Goal: Information Seeking & Learning: Learn about a topic

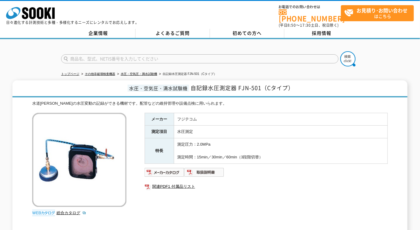
drag, startPoint x: 0, startPoint y: 0, endPoint x: 132, endPoint y: 53, distance: 142.2
click at [119, 55] on input "text" at bounding box center [200, 58] width 278 height 9
type input "KAOIRO"
click at [344, 51] on img at bounding box center [347, 58] width 15 height 15
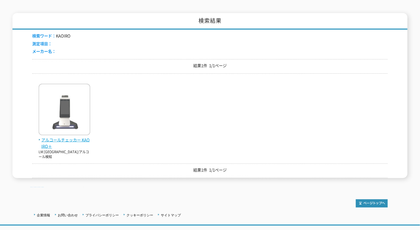
click at [61, 130] on img at bounding box center [65, 110] width 52 height 53
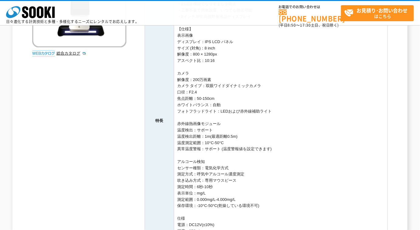
scroll to position [193, 0]
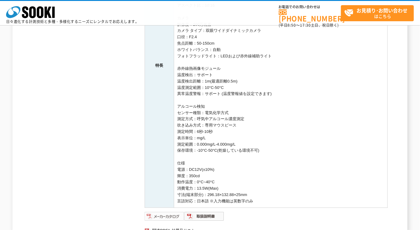
click at [161, 216] on img at bounding box center [165, 217] width 40 height 10
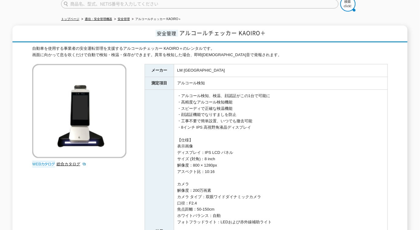
scroll to position [0, 0]
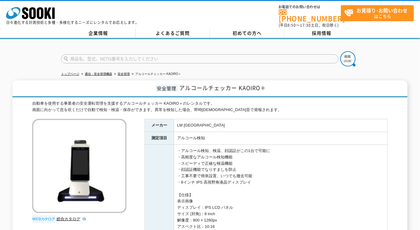
drag, startPoint x: 129, startPoint y: 55, endPoint x: 130, endPoint y: 51, distance: 3.8
click at [130, 54] on input "text" at bounding box center [200, 58] width 278 height 9
type input "GLM150"
click at [340, 51] on button at bounding box center [347, 58] width 15 height 15
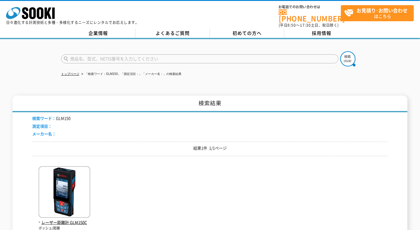
scroll to position [109, 0]
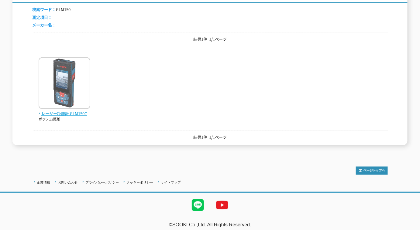
click at [69, 111] on span "レーザー距離計 GLM150C" at bounding box center [65, 114] width 52 height 6
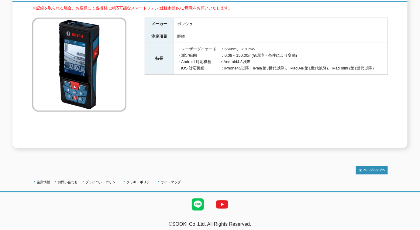
scroll to position [13, 0]
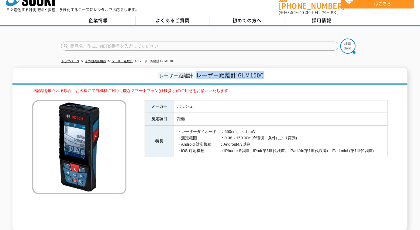
drag, startPoint x: 267, startPoint y: 72, endPoint x: 199, endPoint y: 74, distance: 68.1
click at [199, 74] on h1 "レーザー距離計 レーザー距離計 GLM150C" at bounding box center [209, 76] width 395 height 17
copy span "レーザー距離計 GLM150C"
